Goal: Transaction & Acquisition: Purchase product/service

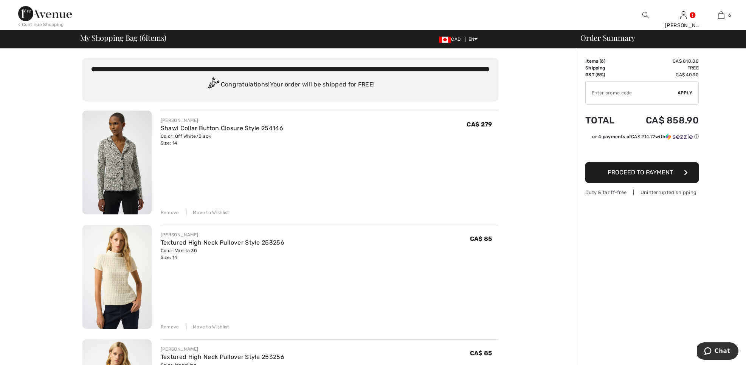
click at [109, 161] on img at bounding box center [116, 163] width 69 height 104
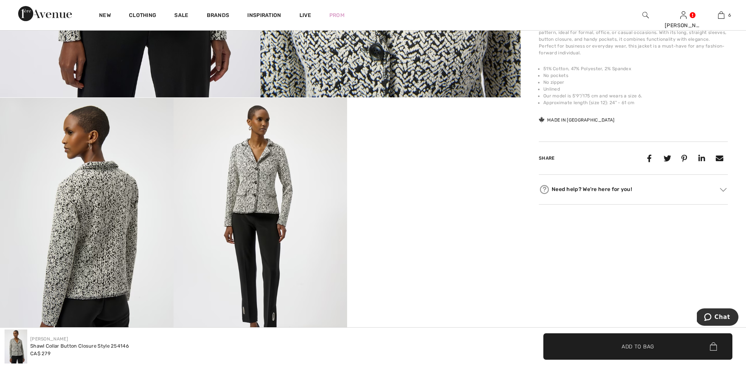
scroll to position [338, 0]
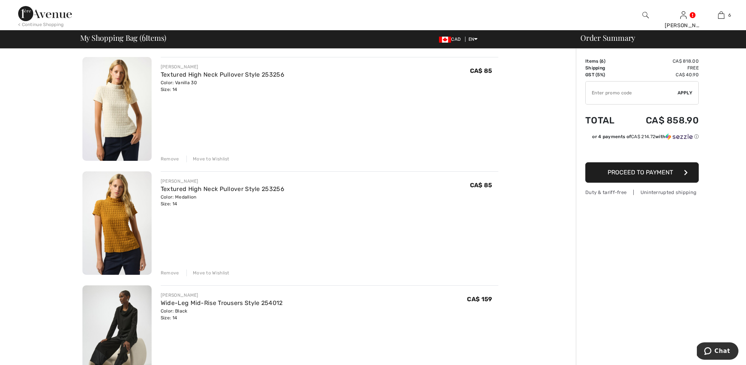
scroll to position [169, 0]
click at [110, 196] on img at bounding box center [116, 223] width 69 height 104
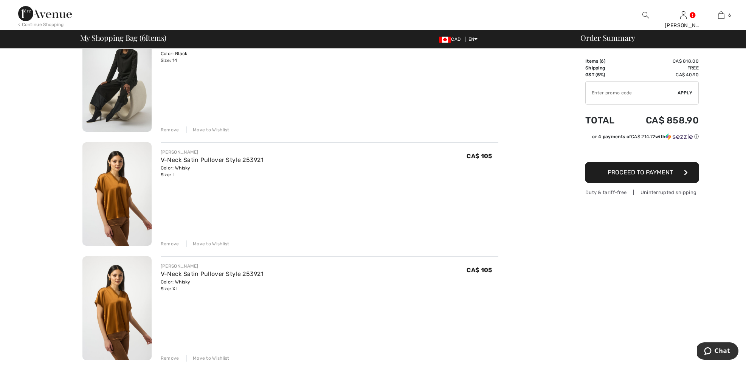
scroll to position [427, 0]
click at [125, 212] on img at bounding box center [116, 193] width 69 height 104
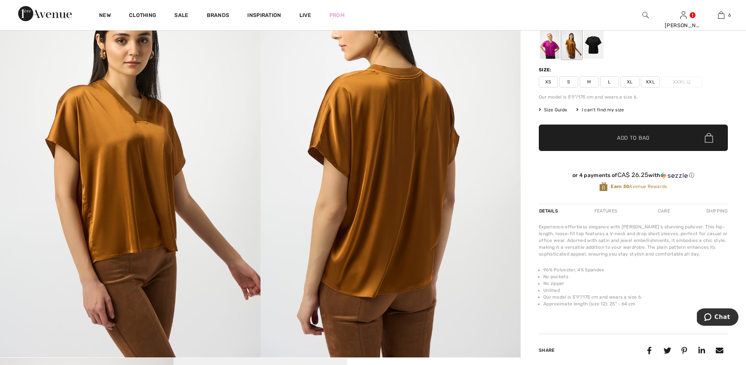
scroll to position [77, 0]
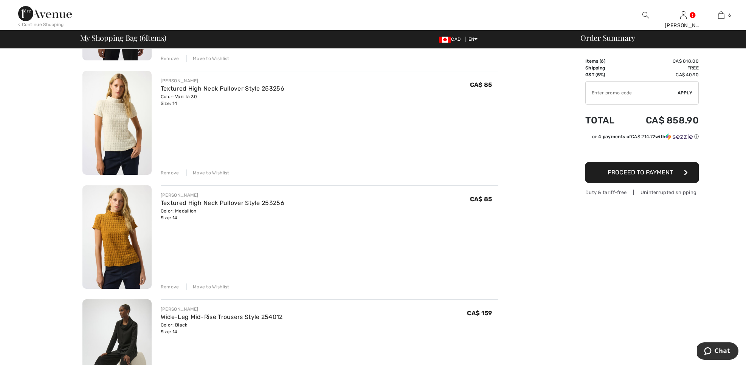
scroll to position [155, 0]
